Goal: Task Accomplishment & Management: Use online tool/utility

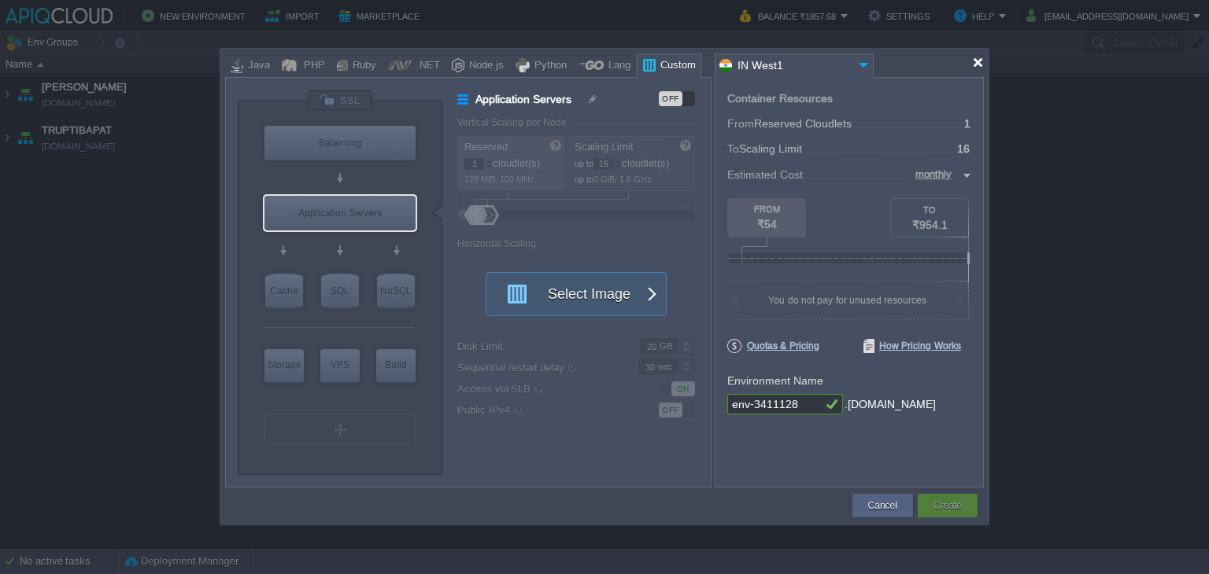
click at [981, 61] on div at bounding box center [978, 63] width 12 height 12
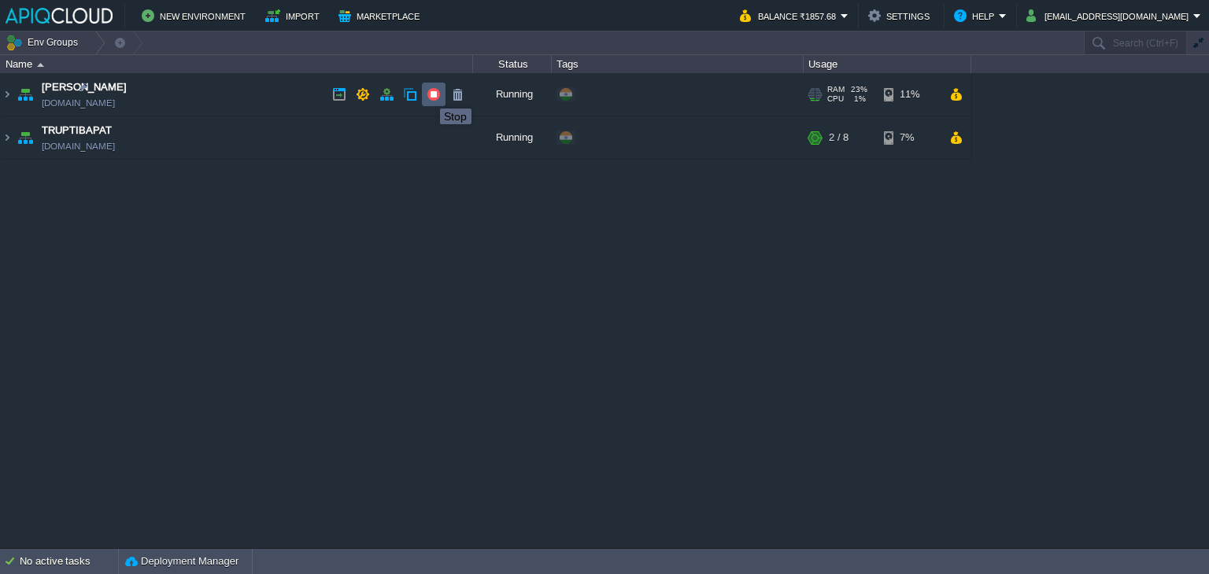
click at [428, 94] on button "button" at bounding box center [434, 94] width 14 height 14
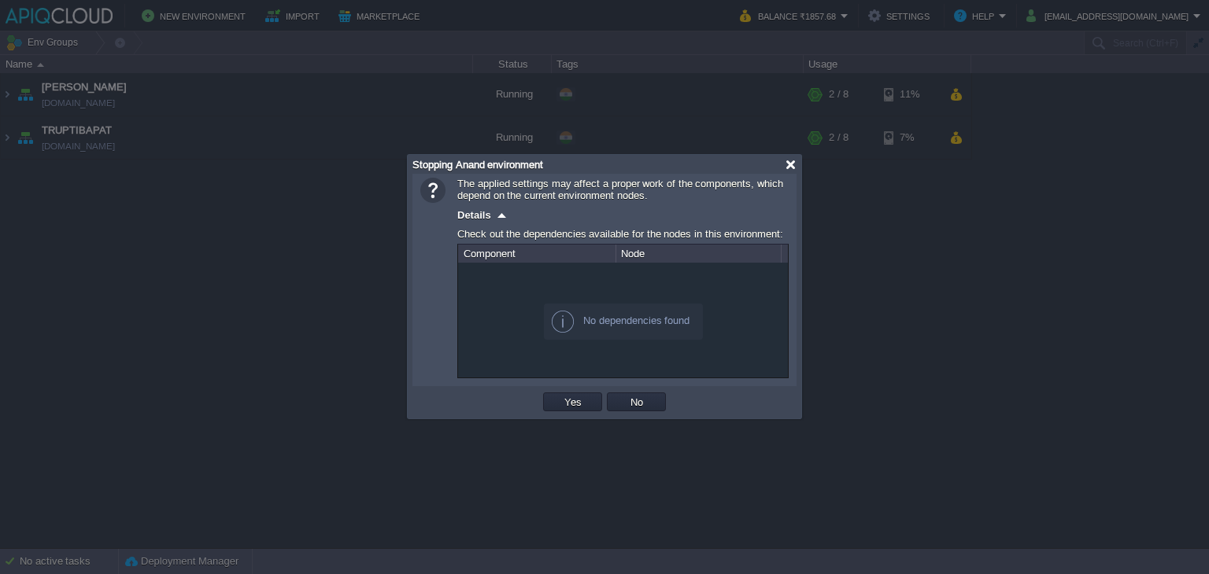
click at [790, 165] on div at bounding box center [791, 165] width 12 height 12
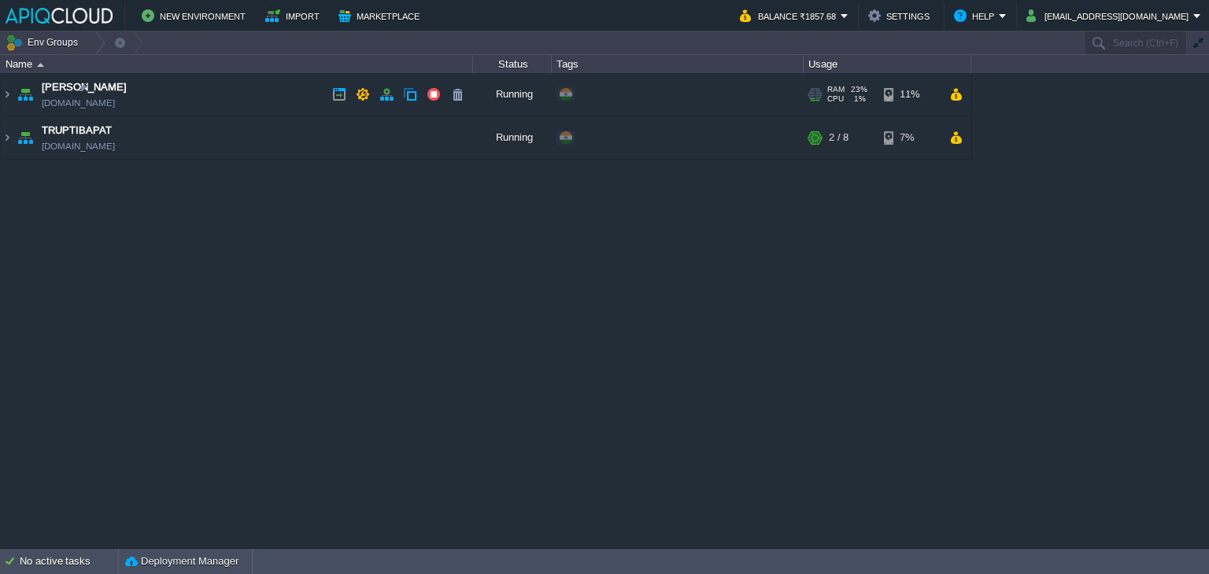
click at [274, 90] on td "Anand [DOMAIN_NAME]" at bounding box center [237, 94] width 472 height 43
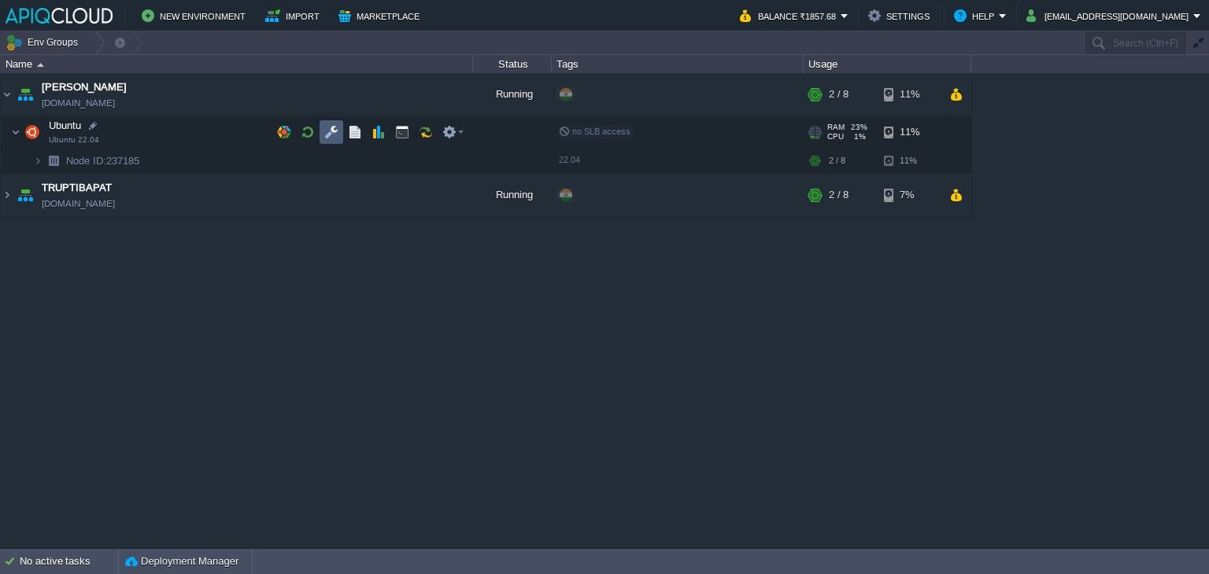
click at [330, 135] on button "button" at bounding box center [331, 132] width 14 height 14
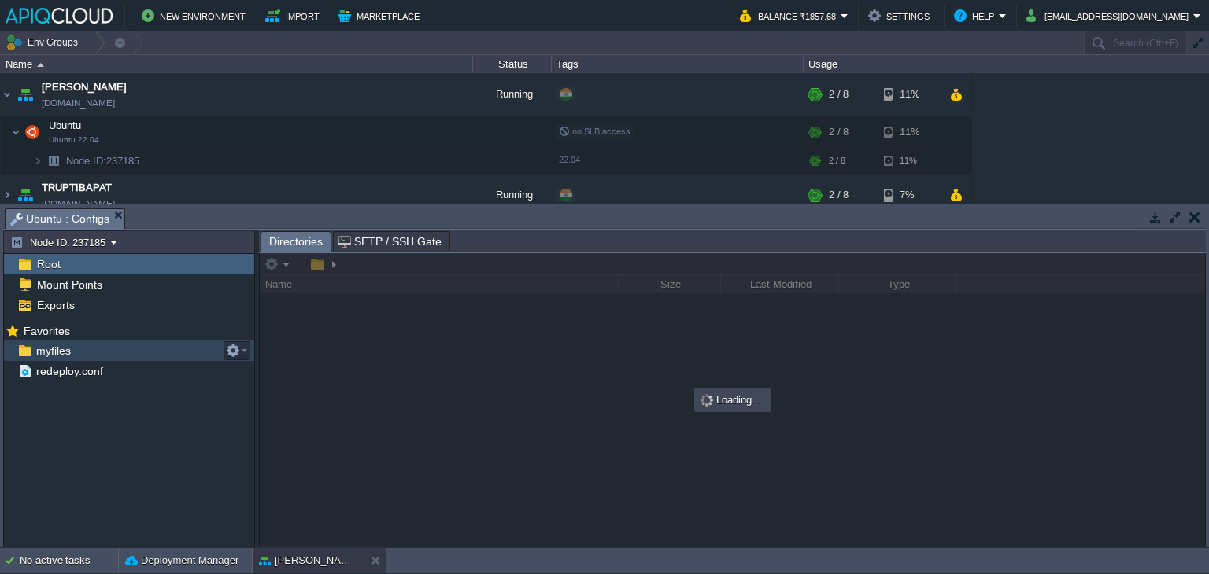
click at [59, 352] on span "myfiles" at bounding box center [53, 351] width 40 height 14
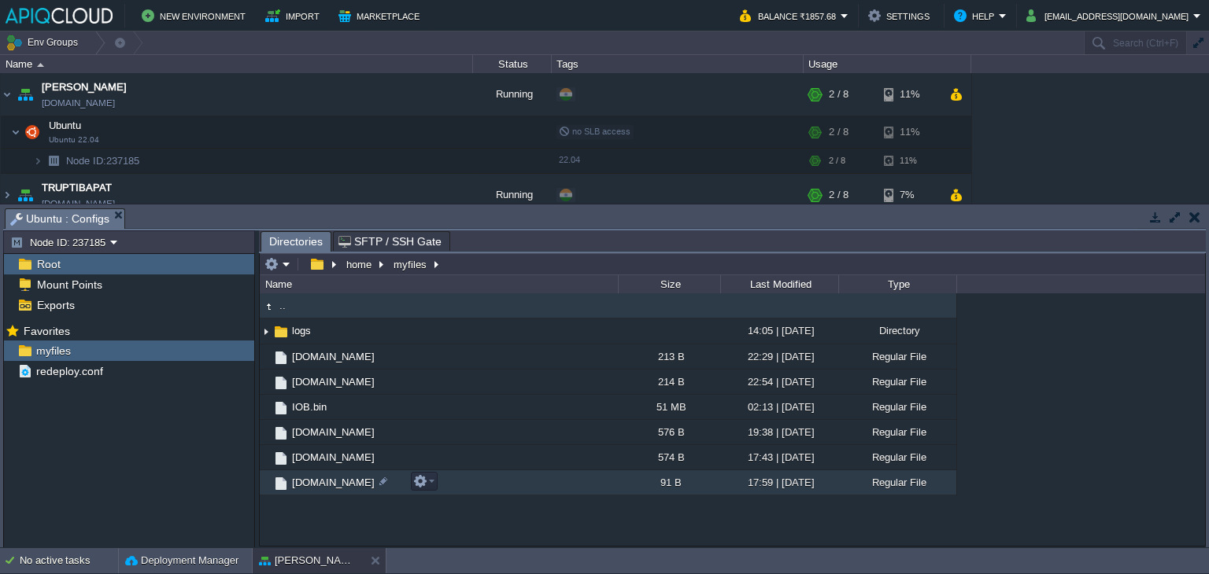
click at [316, 482] on span "[DOMAIN_NAME]" at bounding box center [333, 482] width 87 height 13
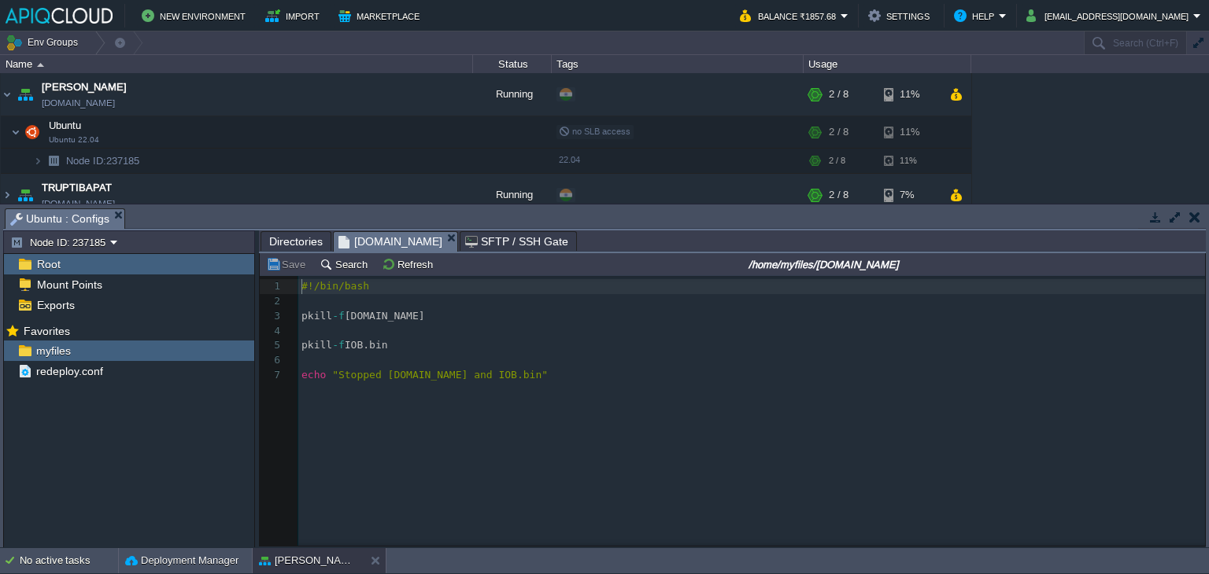
scroll to position [5, 0]
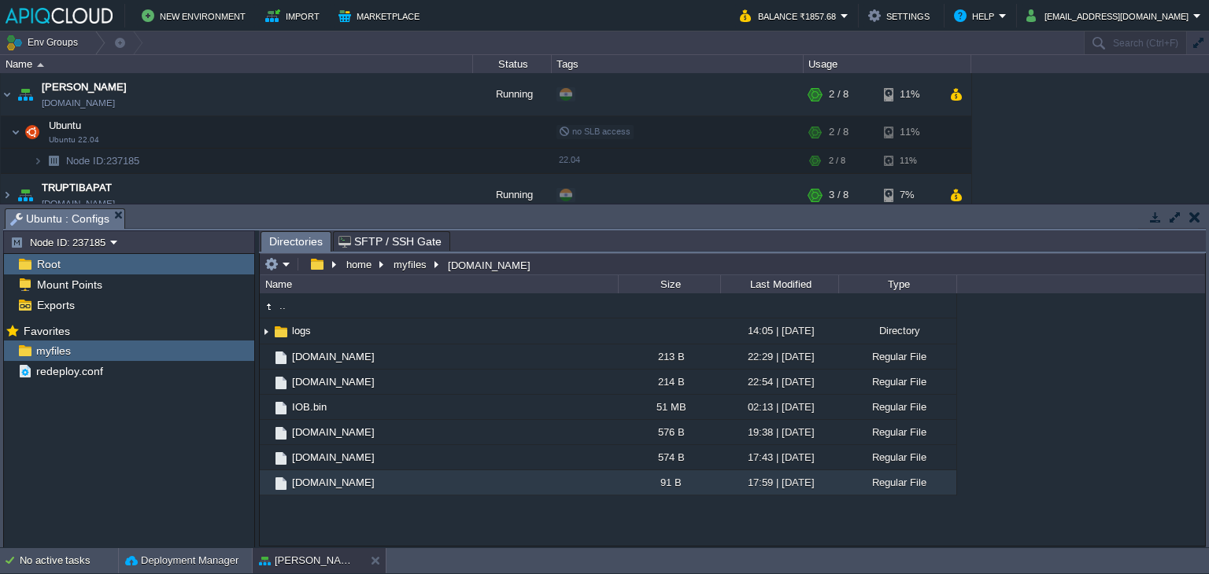
click at [1195, 217] on button "button" at bounding box center [1194, 217] width 11 height 14
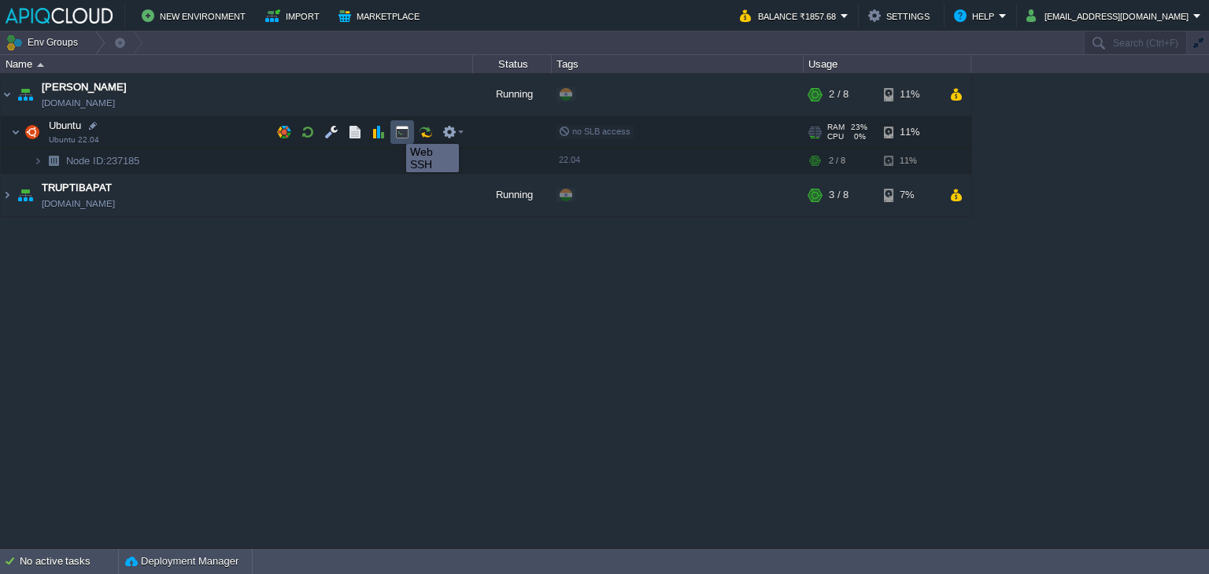
click at [401, 130] on button "button" at bounding box center [402, 132] width 14 height 14
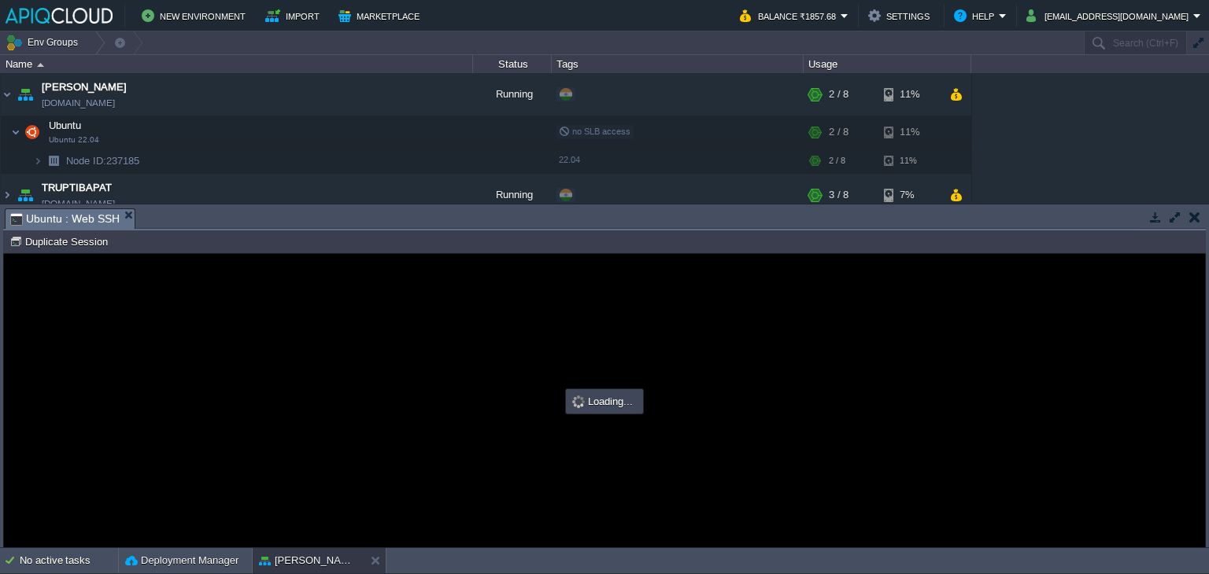
scroll to position [0, 0]
type input "#000000"
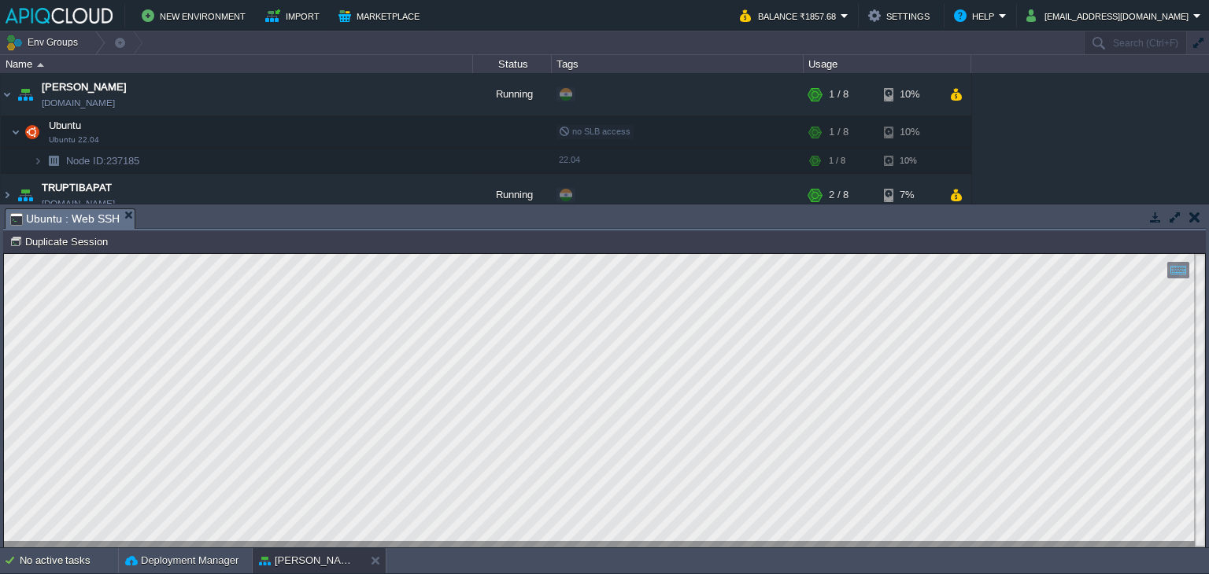
click at [1195, 218] on button "button" at bounding box center [1194, 217] width 11 height 14
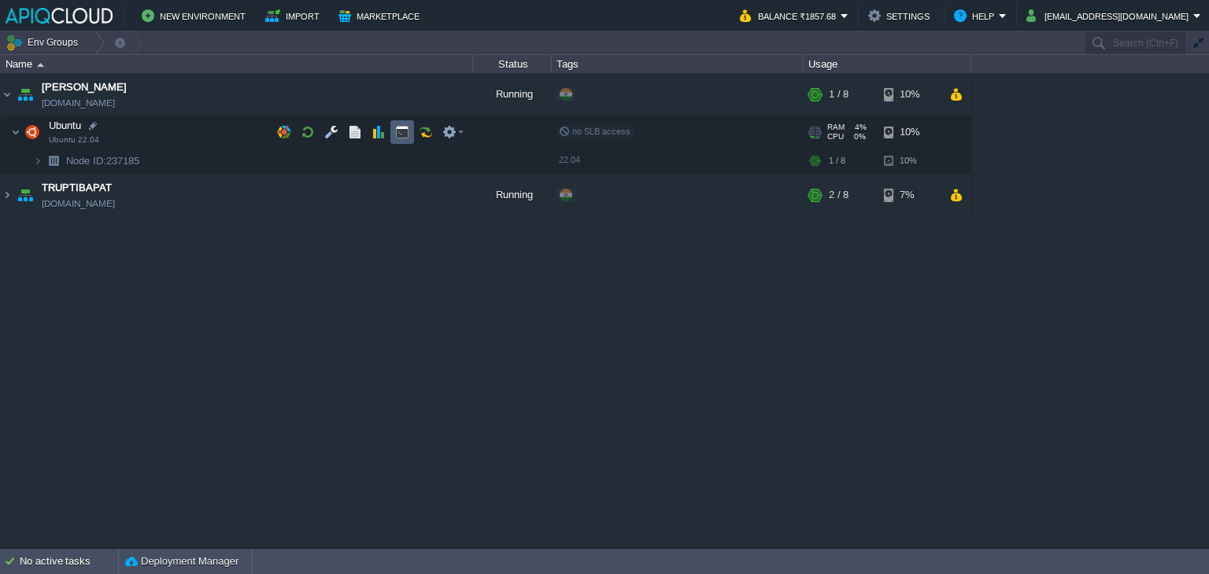
click at [396, 133] on button "button" at bounding box center [402, 132] width 14 height 14
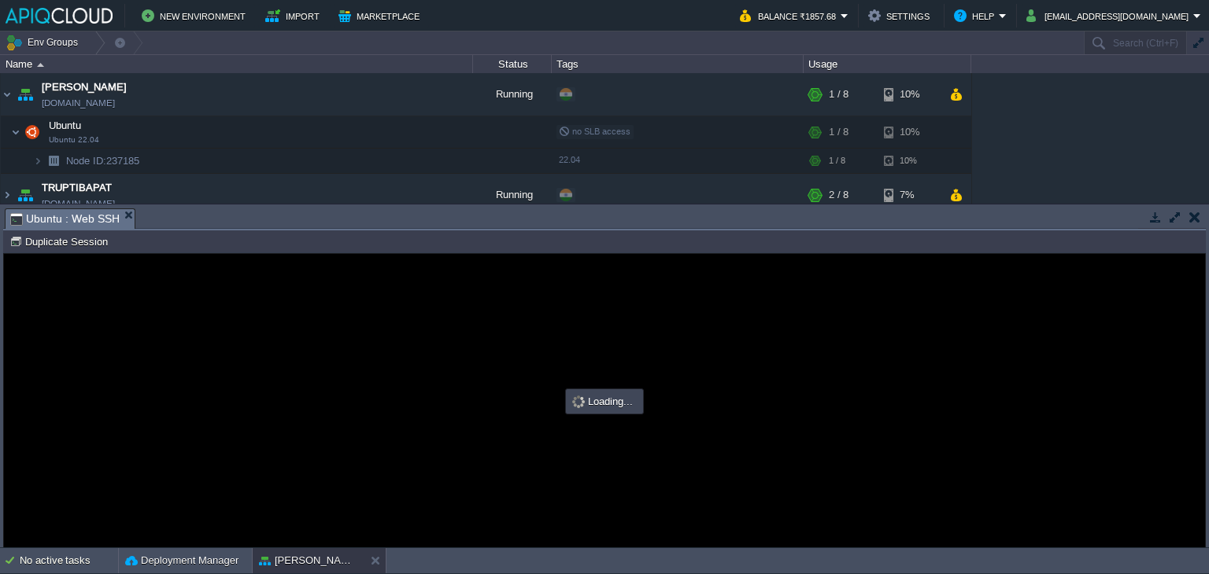
type input "#000000"
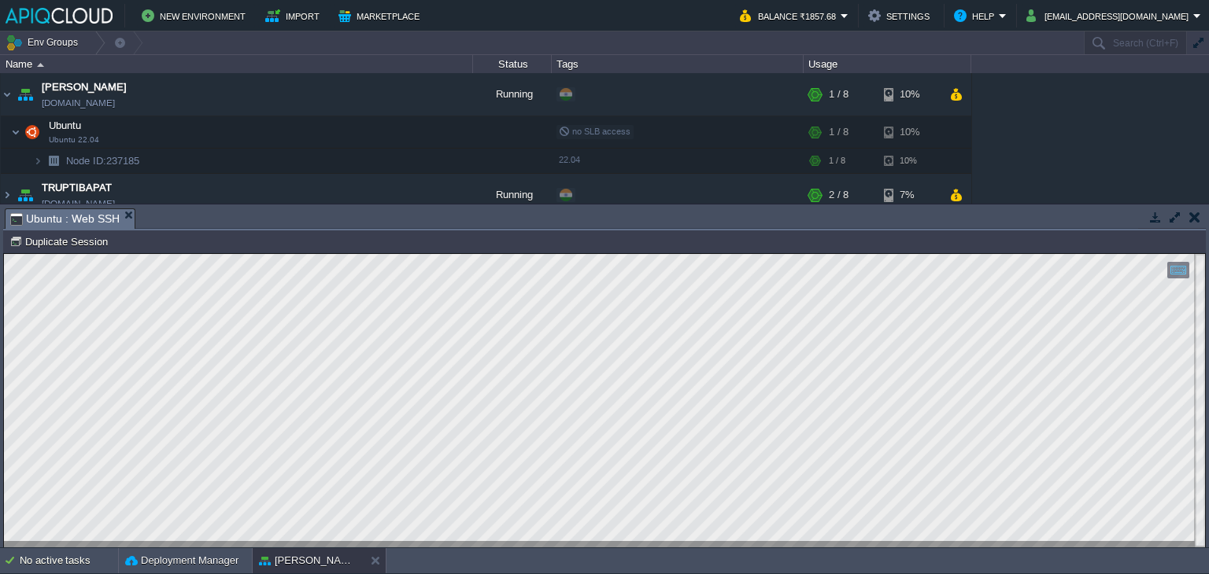
click at [1194, 211] on button "button" at bounding box center [1194, 217] width 11 height 14
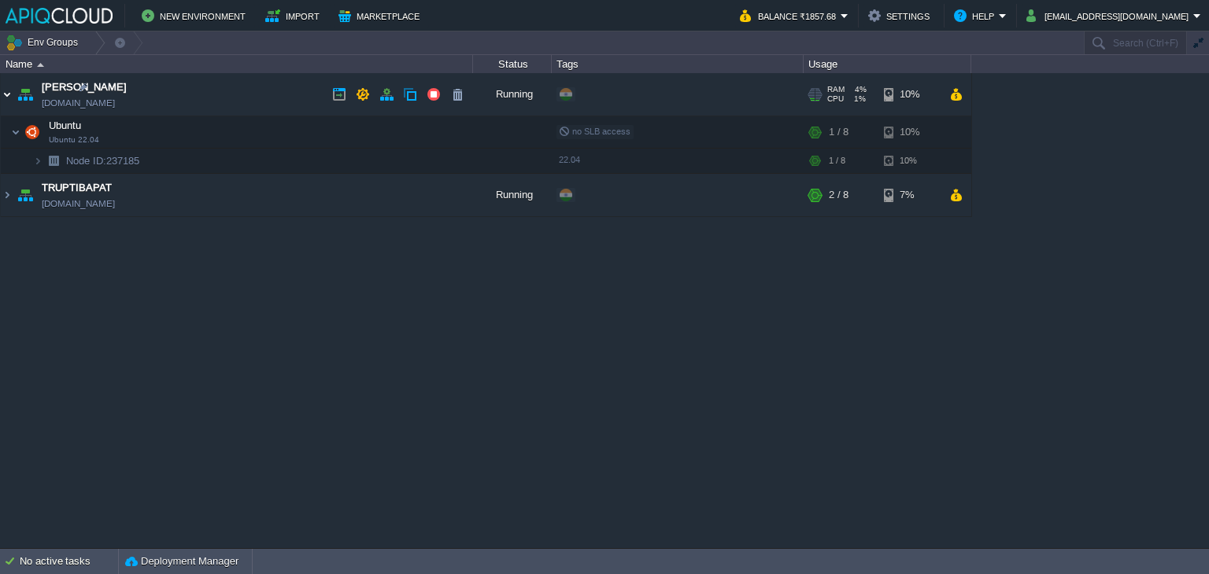
click at [6, 94] on img at bounding box center [7, 94] width 13 height 42
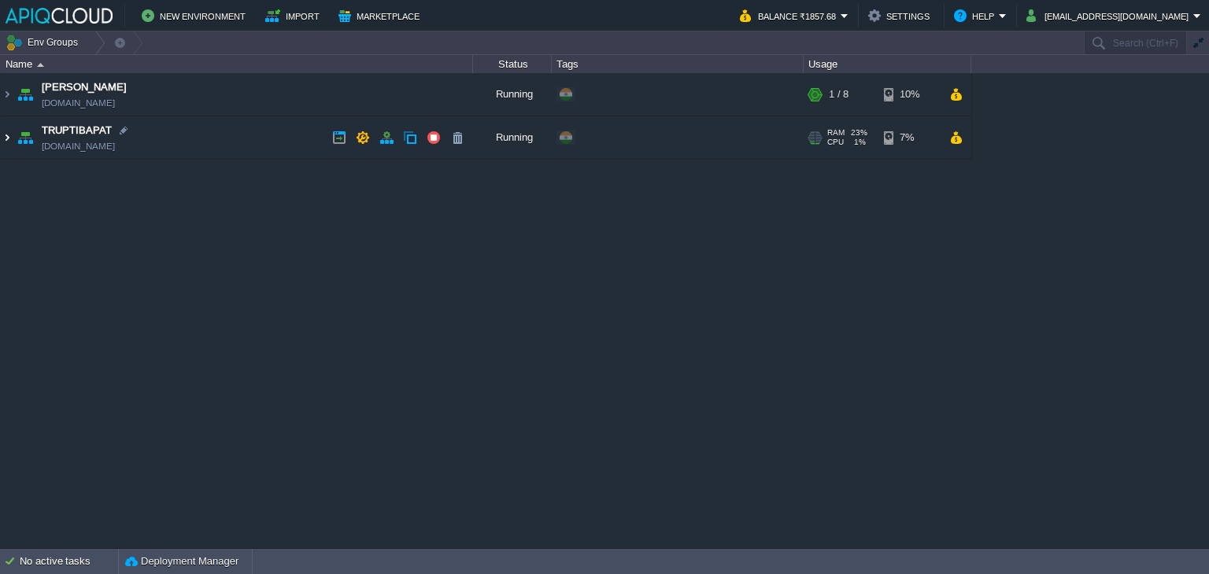
click at [3, 135] on img at bounding box center [7, 137] width 13 height 42
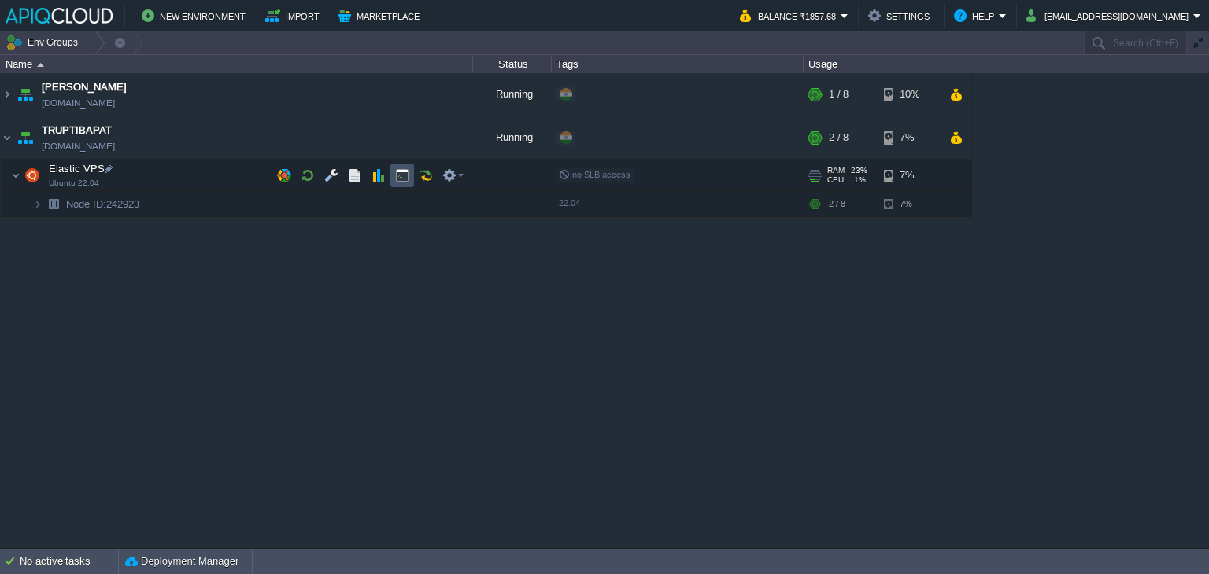
click at [397, 175] on button "button" at bounding box center [402, 175] width 14 height 14
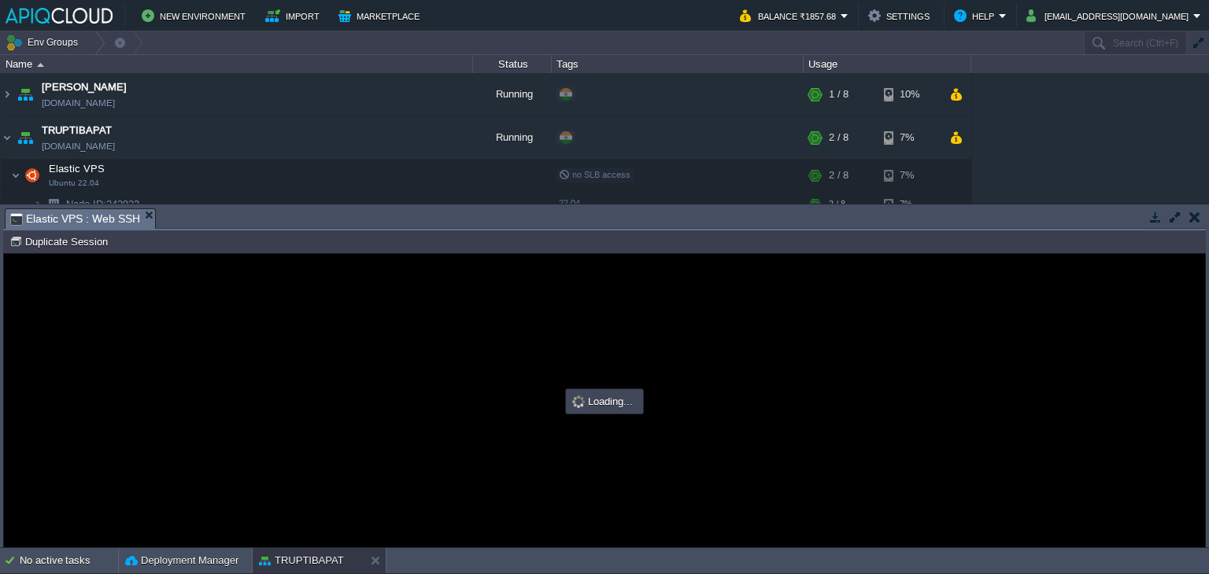
type input "#000000"
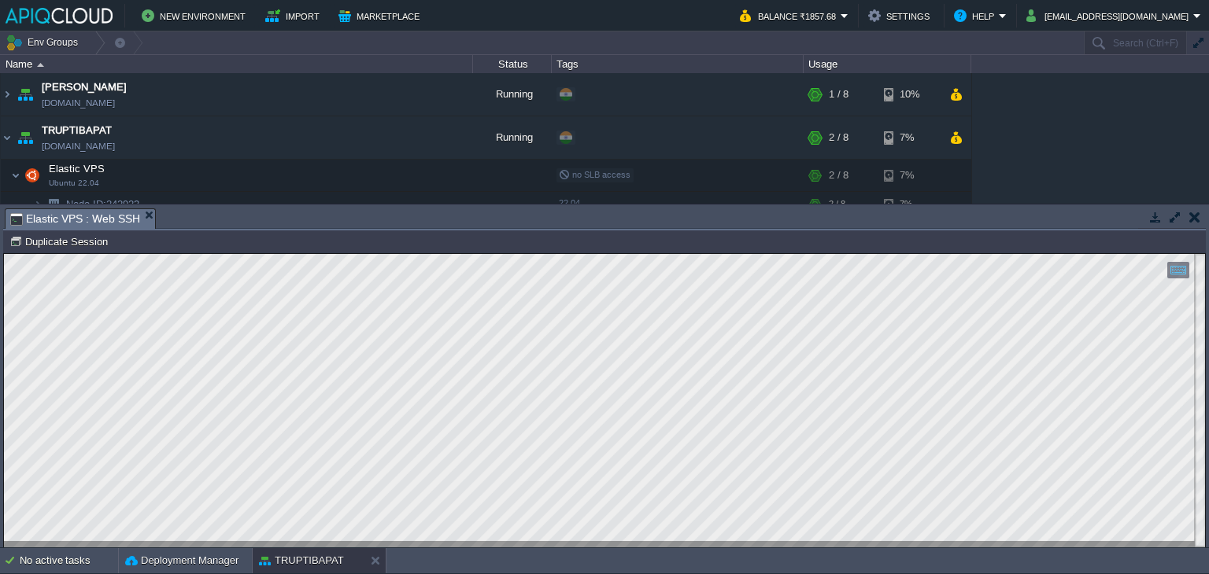
click at [1189, 220] on button "button" at bounding box center [1194, 217] width 11 height 14
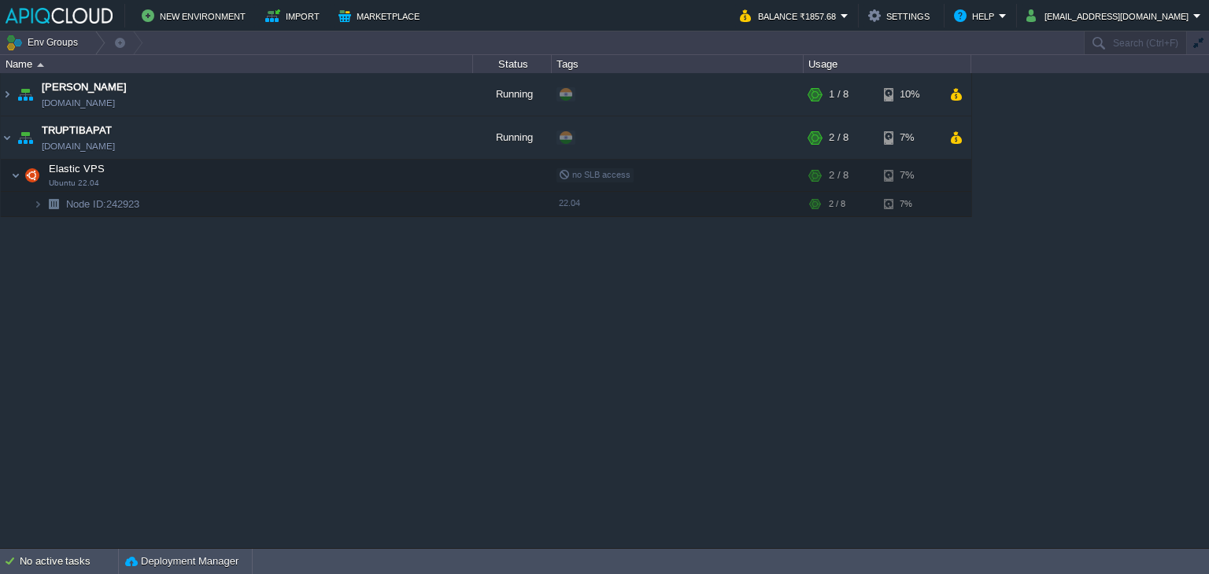
click at [863, 363] on div "Anand [DOMAIN_NAME] Running + Add to Env Group RAM 4% CPU 1% 1 / 8 10% Ubuntu U…" at bounding box center [604, 310] width 1209 height 475
